Goal: Book appointment/travel/reservation

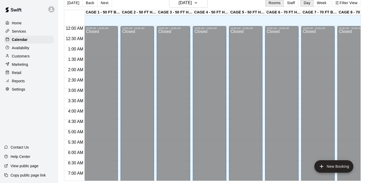
scroll to position [307, 16]
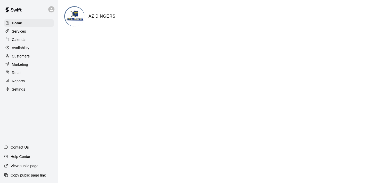
click at [22, 30] on p "Services" at bounding box center [19, 31] width 14 height 5
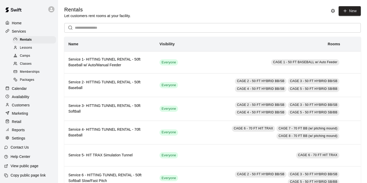
click at [26, 84] on div "Calendar" at bounding box center [29, 88] width 50 height 8
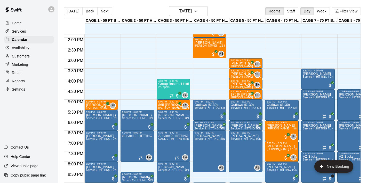
scroll to position [284, 0]
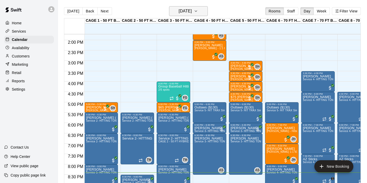
click at [200, 14] on button "[DATE]" at bounding box center [188, 11] width 39 height 10
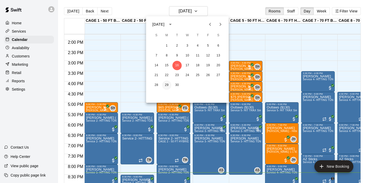
click at [169, 82] on button "29" at bounding box center [166, 84] width 9 height 9
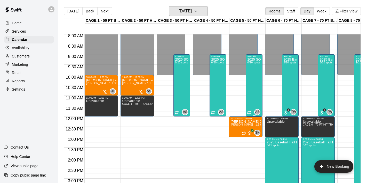
scroll to position [164, 0]
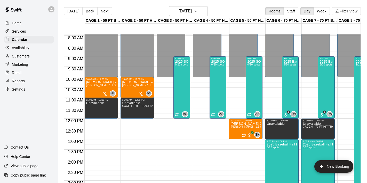
click at [230, 1] on main "Today Back Next Monday Sep 29 Rooms Staff Day Week Filter View CAGE 1 - 50 FT B…" at bounding box center [212, 95] width 309 height 191
click at [192, 9] on h6 "Monday Sep 29" at bounding box center [185, 10] width 13 height 7
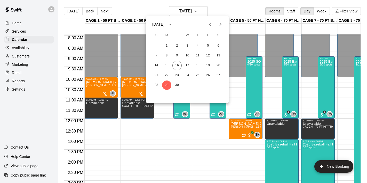
click at [220, 24] on icon "Next month" at bounding box center [220, 24] width 6 height 6
click at [168, 54] on button "6" at bounding box center [166, 55] width 9 height 9
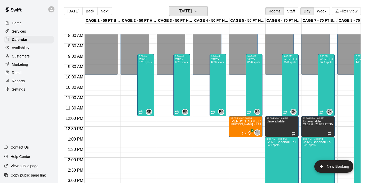
scroll to position [166, 0]
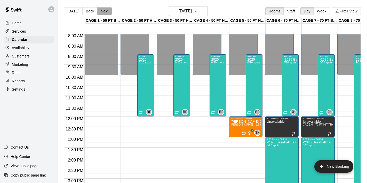
click at [106, 13] on button "Next" at bounding box center [104, 11] width 14 height 8
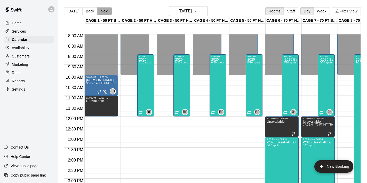
click at [106, 13] on button "Next" at bounding box center [104, 11] width 14 height 8
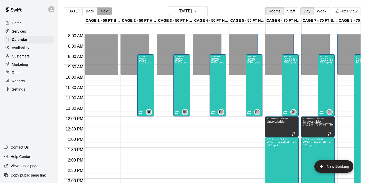
click at [102, 12] on button "Next" at bounding box center [104, 11] width 14 height 8
click at [178, 15] on button "Thursday Oct 09" at bounding box center [188, 11] width 39 height 10
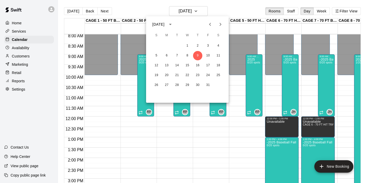
click at [179, 10] on div at bounding box center [183, 91] width 367 height 183
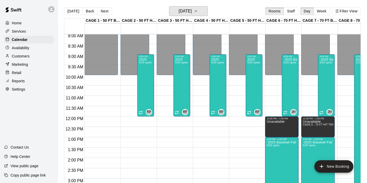
click at [179, 10] on h6 "Thursday Oct 09" at bounding box center [185, 10] width 13 height 7
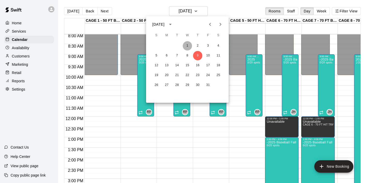
click at [186, 42] on button "1" at bounding box center [187, 45] width 9 height 9
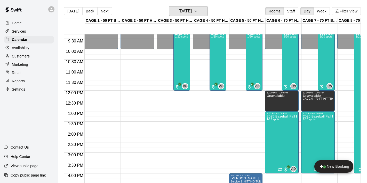
scroll to position [193, 0]
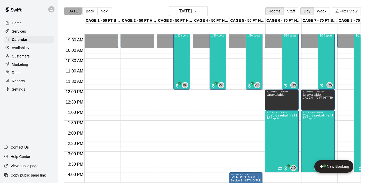
click at [73, 11] on button "[DATE]" at bounding box center [73, 11] width 19 height 8
